Goal: Find specific page/section: Find specific page/section

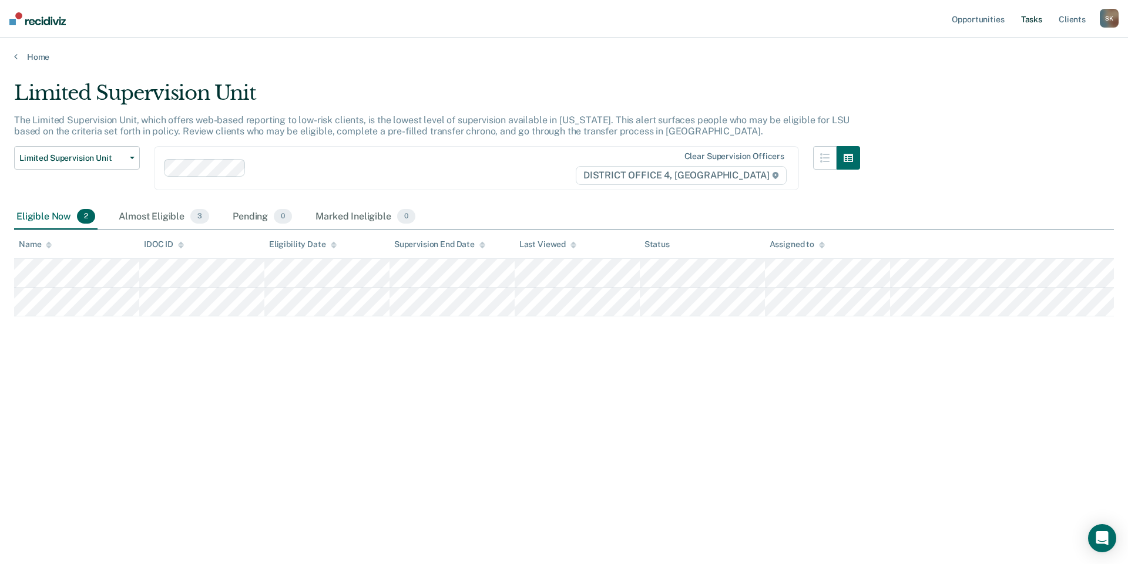
click at [1039, 16] on link "Tasks" at bounding box center [1031, 19] width 26 height 38
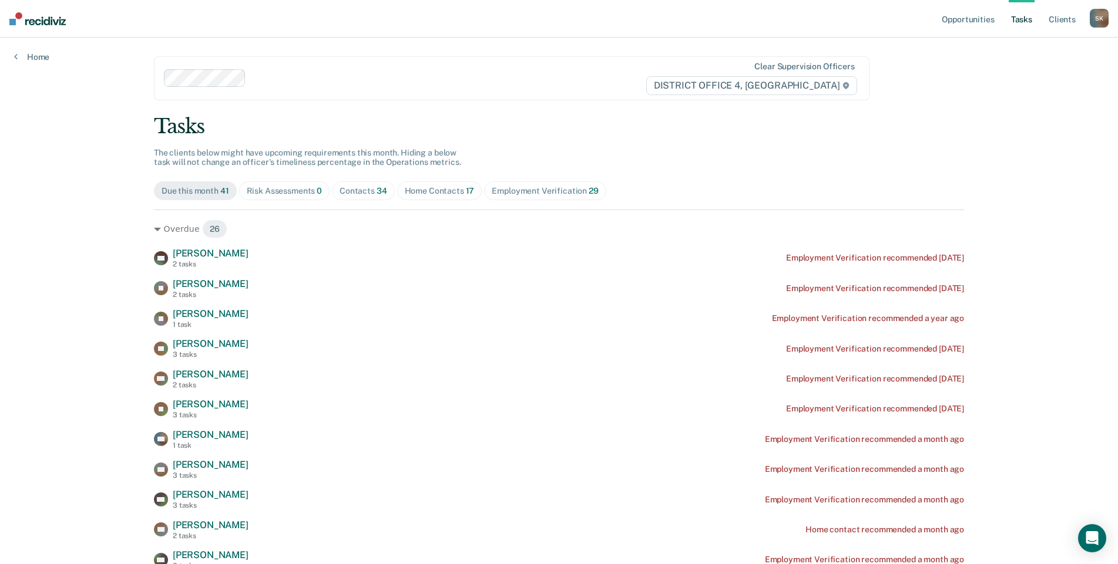
click at [446, 192] on div "Home Contacts 17" at bounding box center [440, 191] width 70 height 10
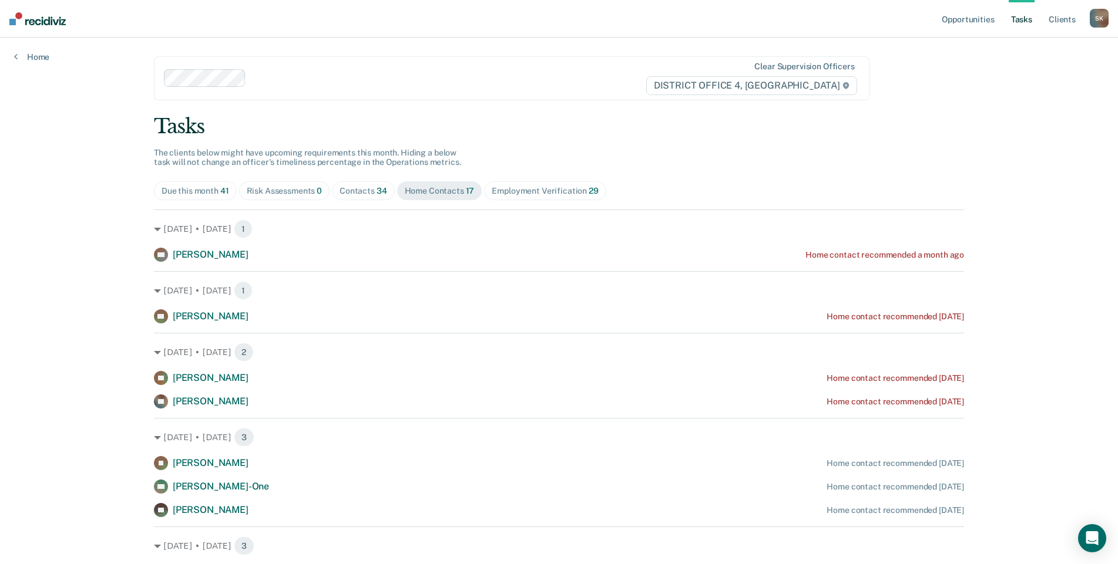
click at [369, 189] on div "Contacts 34" at bounding box center [363, 191] width 48 height 10
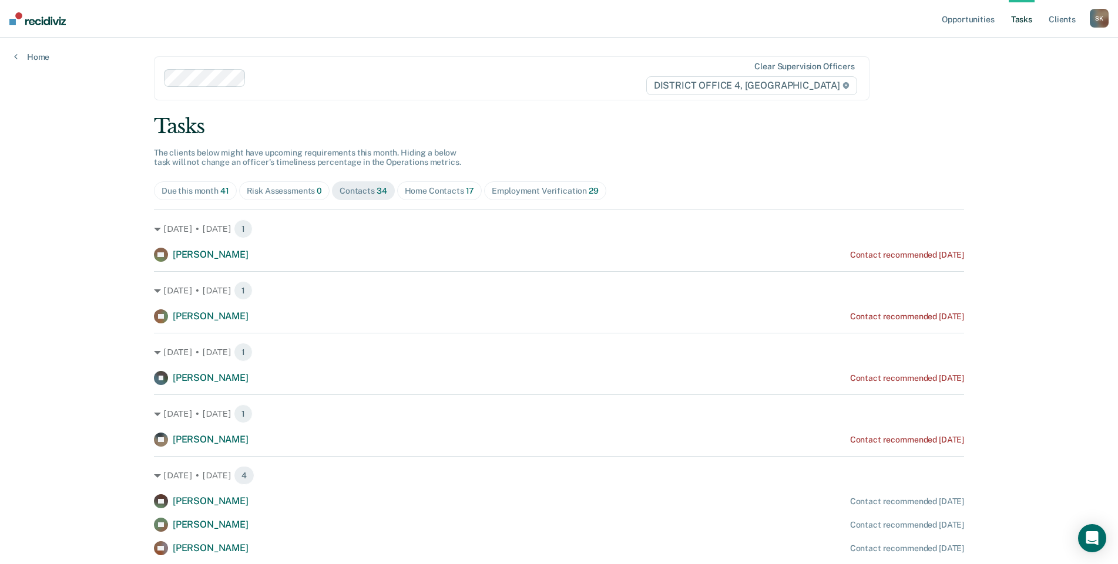
click at [460, 199] on span "Home Contacts 17" at bounding box center [439, 190] width 85 height 19
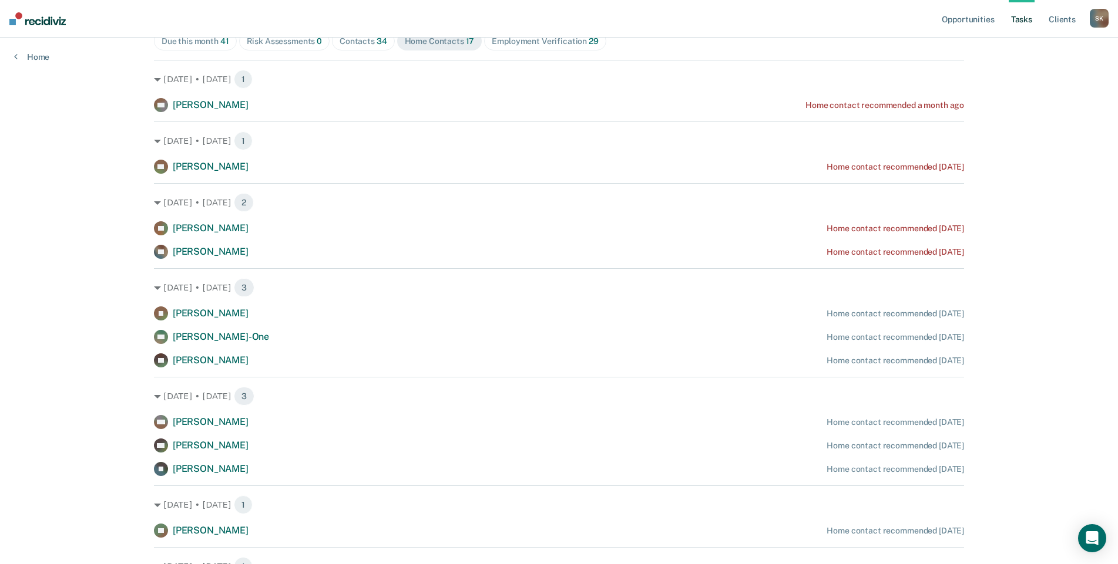
scroll to position [208, 0]
